Goal: Check status: Check status

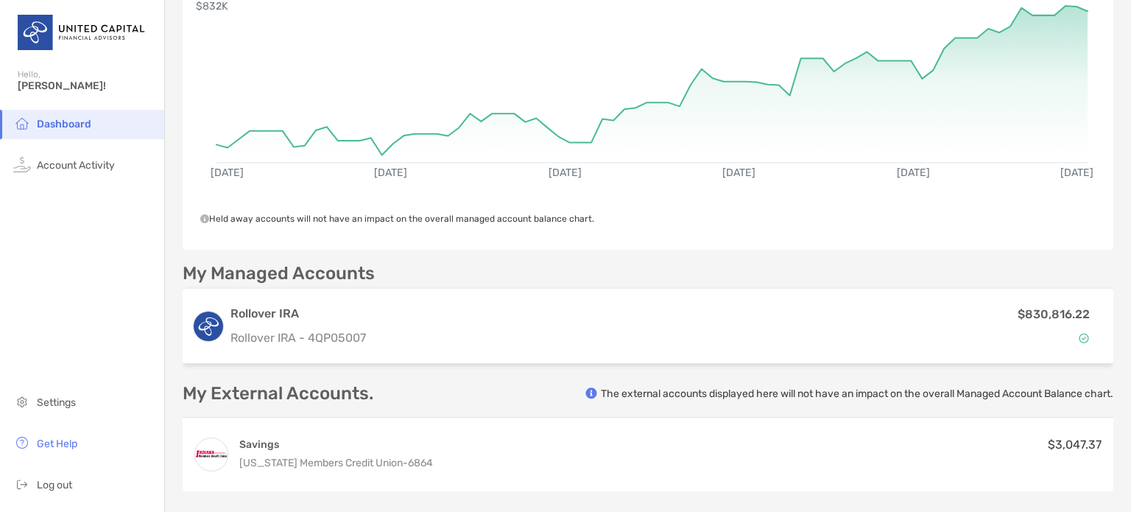
scroll to position [165, 0]
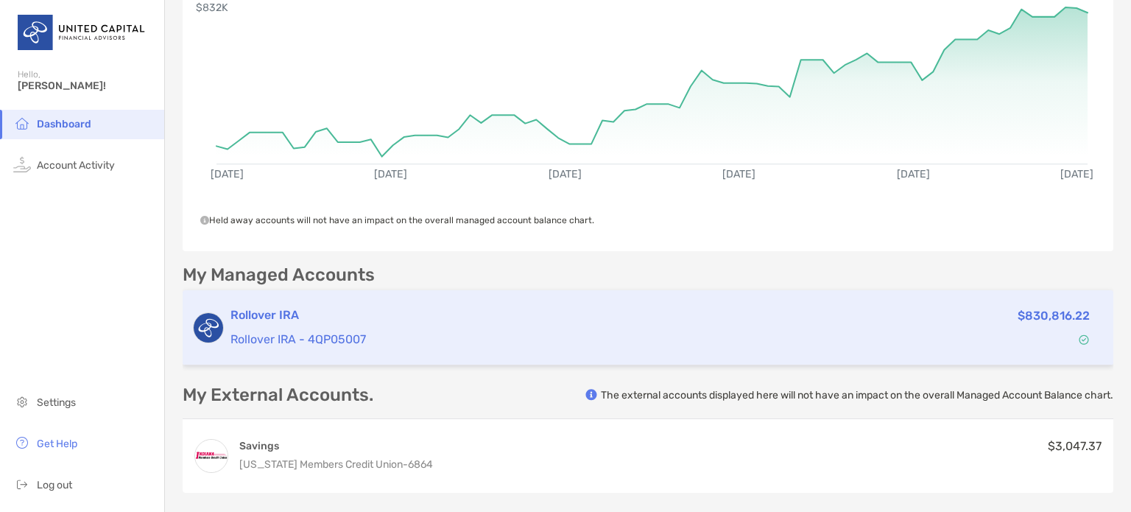
click at [289, 334] on p "Rollover IRA - 4QP05007" at bounding box center [521, 339] width 582 height 18
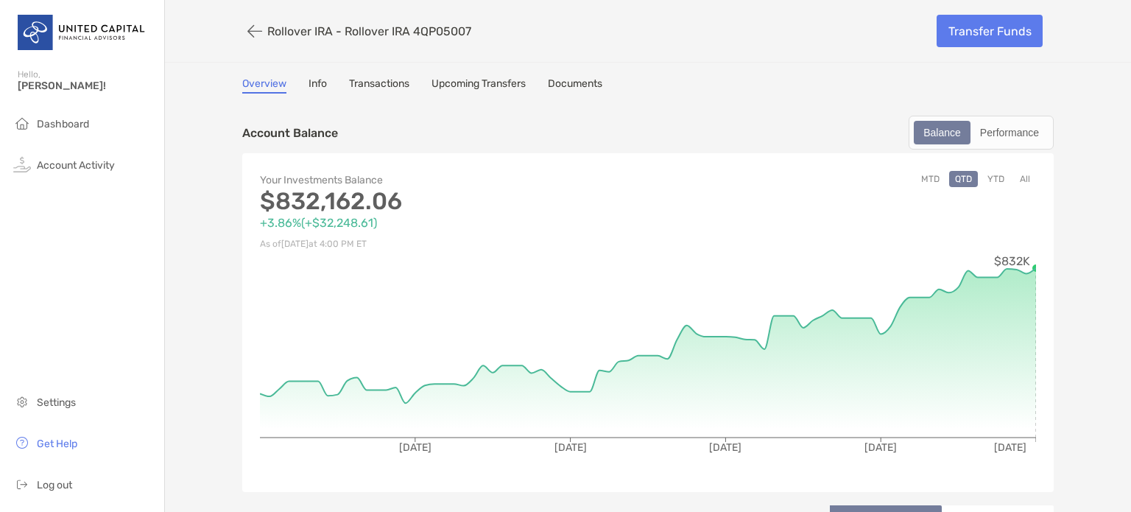
click at [1034, 259] on div "Your Investments Balance $832,162.06 +3.86% ( +$32,248.61 ) As of [DATE] 4:00 P…" at bounding box center [647, 322] width 811 height 339
click at [991, 174] on button "YTD" at bounding box center [995, 179] width 29 height 16
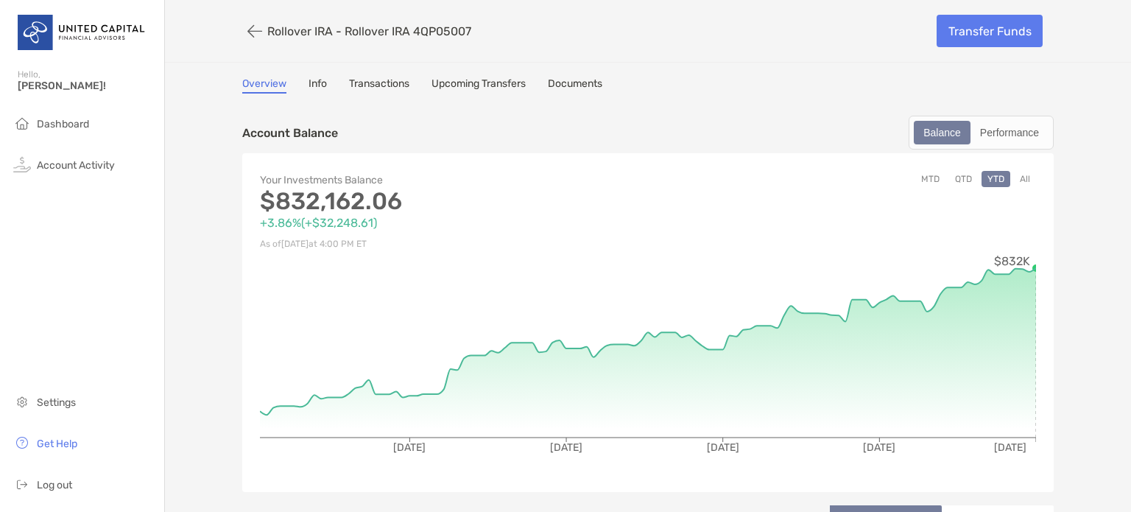
click at [1031, 264] on div "Your Investments Balance $832,162.06 +3.86% ( +$32,248.61 ) As of [DATE] 4:00 P…" at bounding box center [647, 322] width 811 height 339
click at [1021, 135] on div "Performance" at bounding box center [1009, 132] width 75 height 21
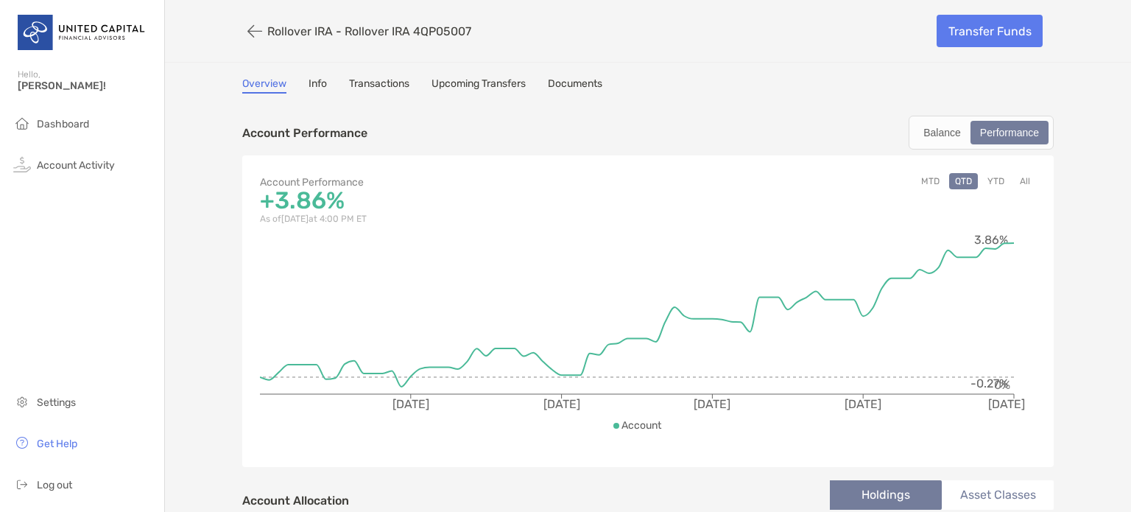
click at [483, 82] on link "Upcoming Transfers" at bounding box center [478, 85] width 94 height 16
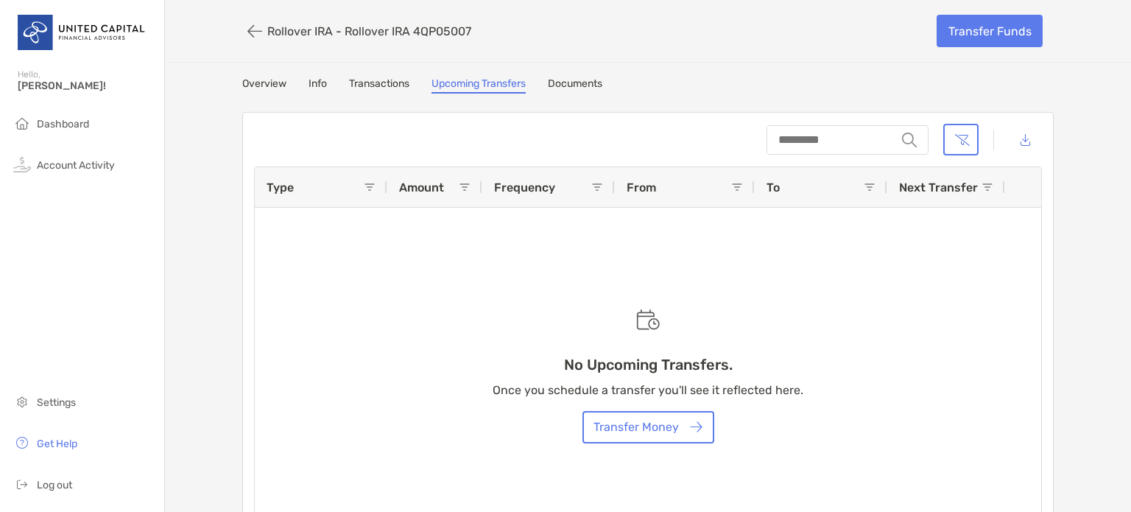
click at [381, 85] on link "Transactions" at bounding box center [379, 85] width 60 height 16
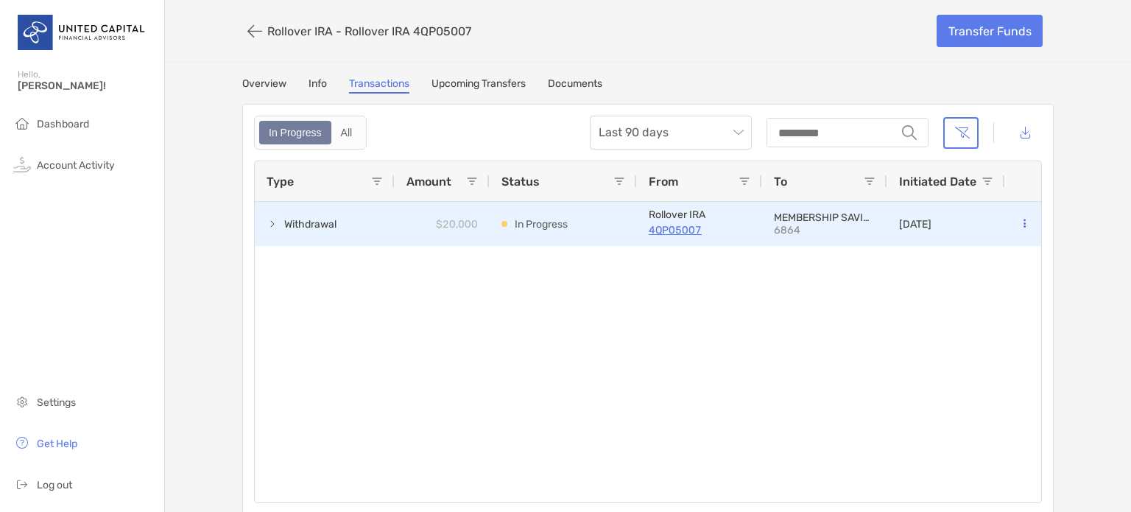
click at [1023, 223] on icon at bounding box center [1024, 224] width 2 height 10
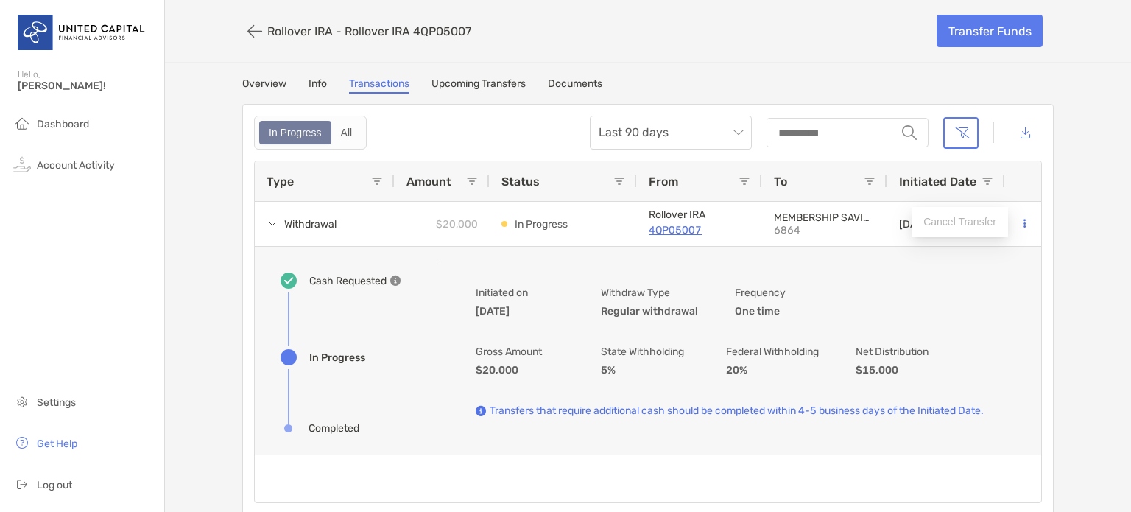
click at [953, 486] on div "Withdrawal $20,000 In Progress Rollover IRA 4QP05007 MEMBERSHIP SAVINGS 6864 [D…" at bounding box center [648, 352] width 786 height 300
click at [864, 179] on span at bounding box center [870, 181] width 12 height 12
click at [1099, 365] on div "Rollover IRA - Rollover IRA 4QP05007 Transfer Funds Overview Info Transactions …" at bounding box center [648, 257] width 966 height 515
click at [312, 84] on link "Info" at bounding box center [317, 85] width 18 height 16
